Goal: Find contact information: Find contact information

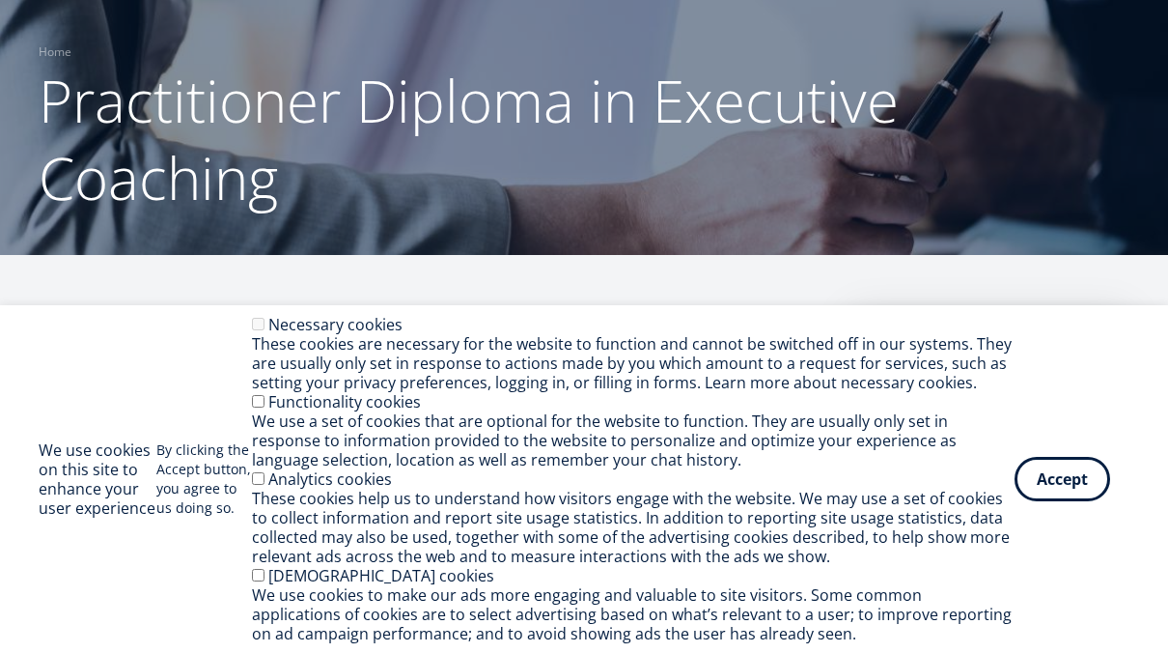
scroll to position [132, 0]
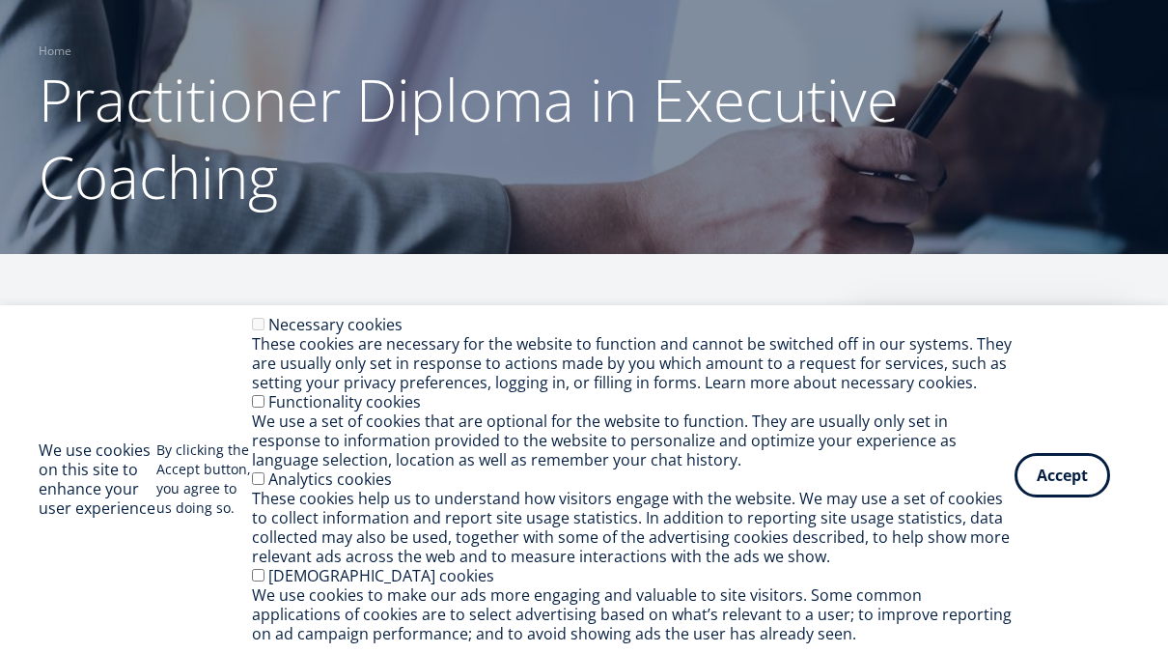
click at [1041, 470] on button "Accept" at bounding box center [1063, 475] width 96 height 44
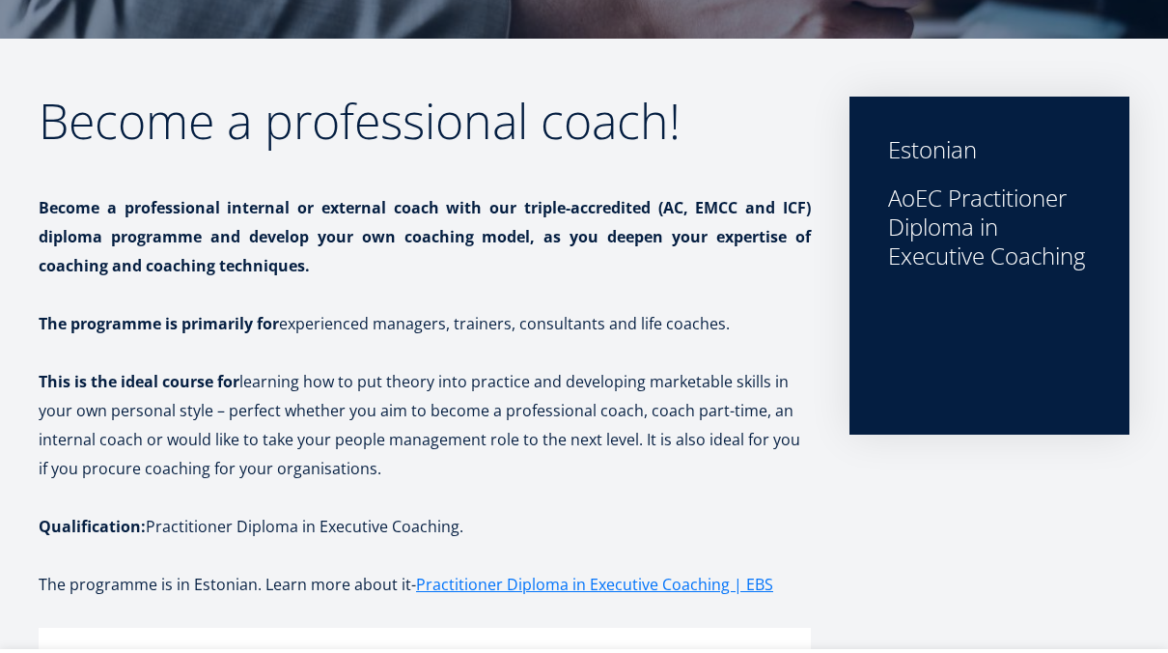
scroll to position [349, 0]
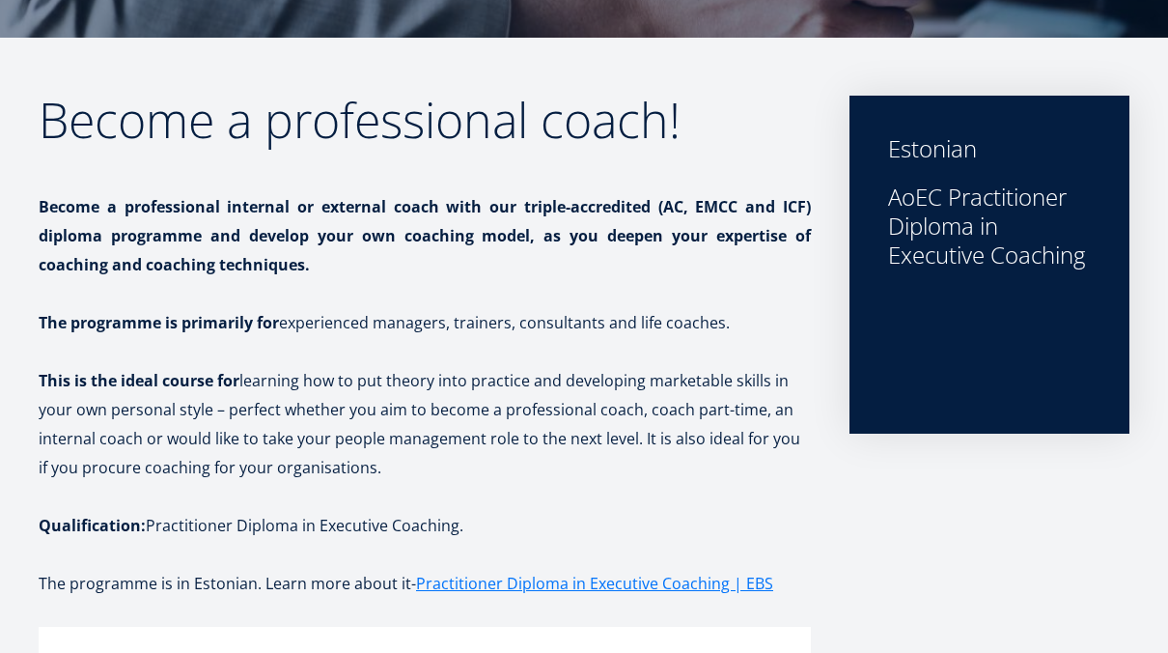
click at [1049, 298] on div "Estonian AoEC Practitioner Diploma in Executive Coaching" at bounding box center [990, 265] width 280 height 338
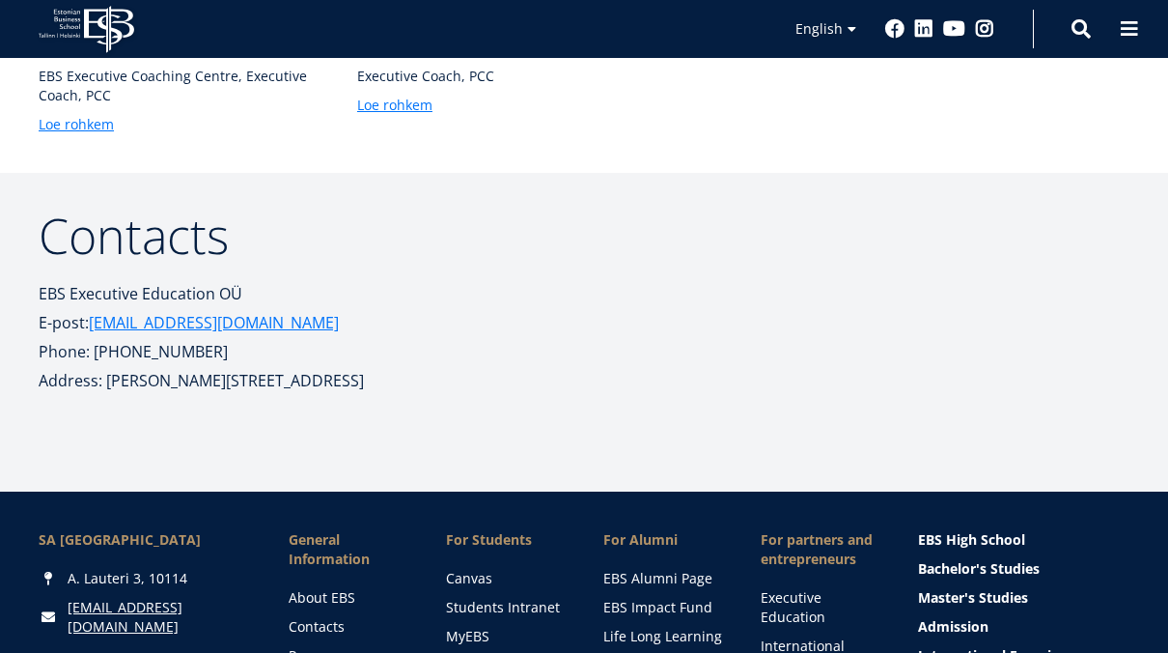
scroll to position [2013, 0]
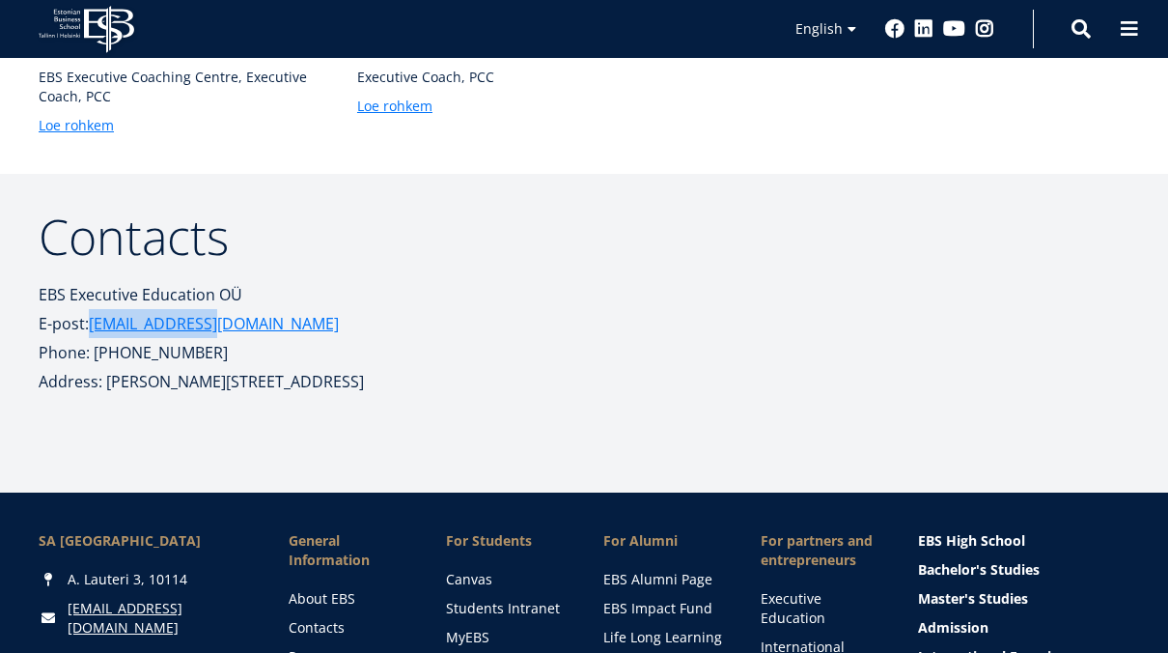
drag, startPoint x: 233, startPoint y: 326, endPoint x: 91, endPoint y: 328, distance: 141.9
click at [91, 328] on p "E-post: koolitus@ebs.ee" at bounding box center [497, 323] width 917 height 29
copy link "koolitus@ebs.ee"
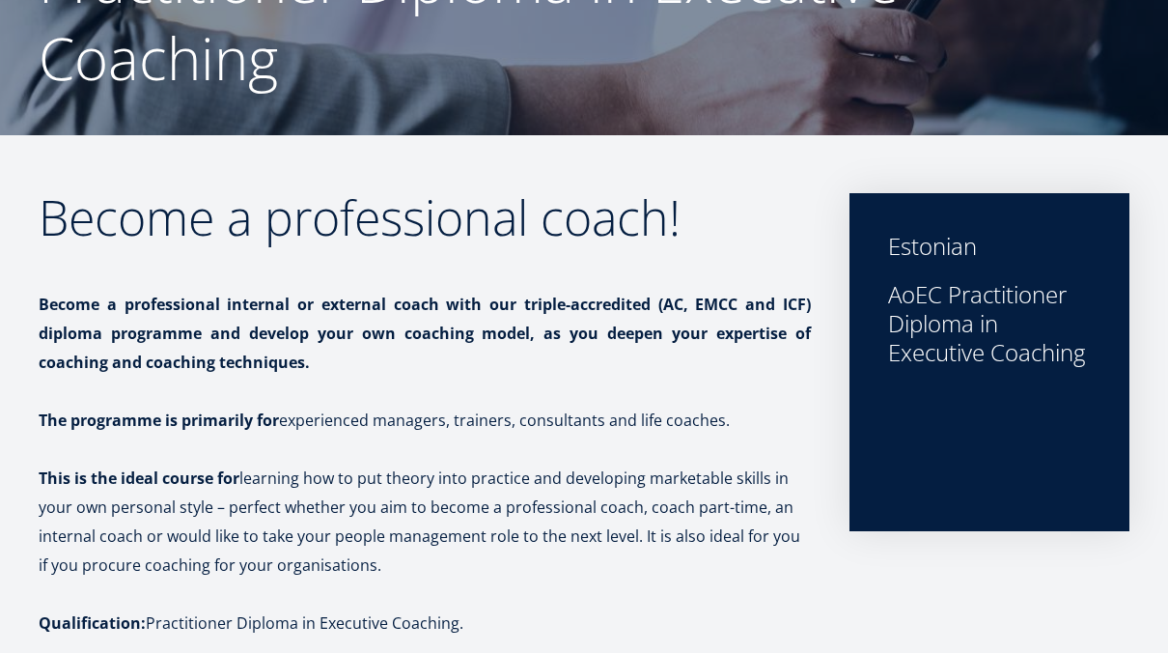
scroll to position [0, 0]
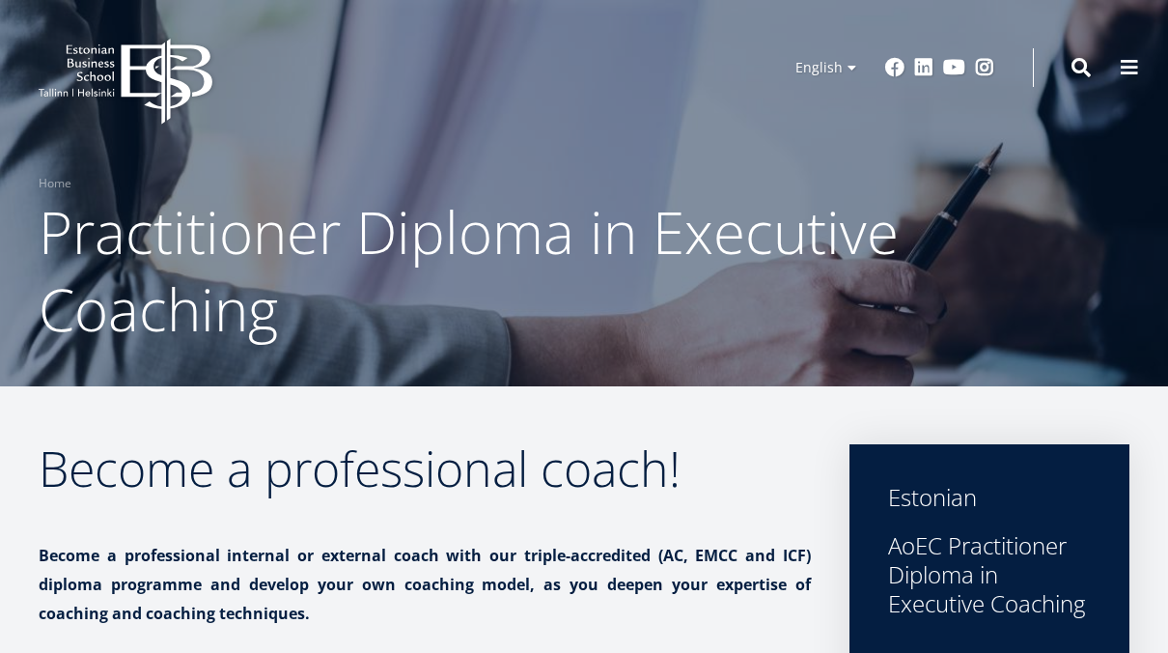
click at [147, 88] on icon "EBS Logo Created with Sketch." at bounding box center [126, 82] width 174 height 86
